Goal: Check status: Check status

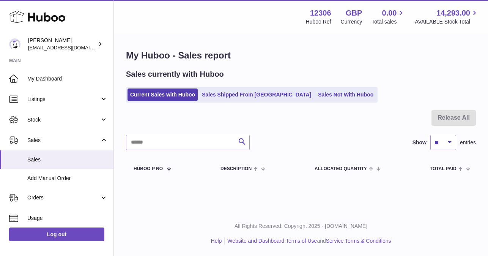
click at [236, 91] on link "Sales Shipped From [GEOGRAPHIC_DATA]" at bounding box center [256, 94] width 115 height 13
click at [233, 100] on link "Sales Shipped From [GEOGRAPHIC_DATA]" at bounding box center [256, 94] width 115 height 13
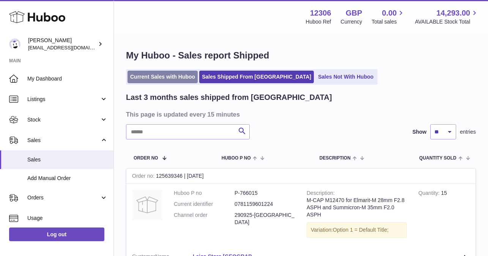
click at [149, 77] on link "Current Sales with Huboo" at bounding box center [162, 77] width 70 height 13
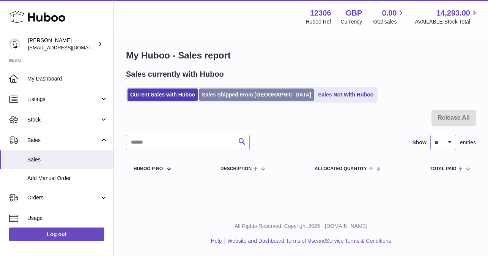
click at [234, 94] on link "Sales Shipped From [GEOGRAPHIC_DATA]" at bounding box center [256, 94] width 115 height 13
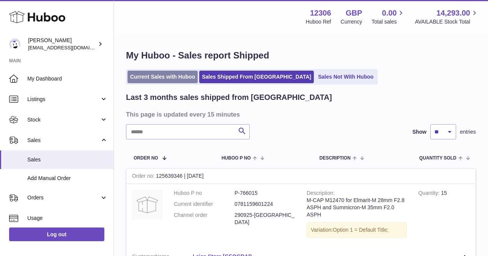
click at [152, 81] on link "Current Sales with Huboo" at bounding box center [162, 77] width 70 height 13
